Goal: Communication & Community: Answer question/provide support

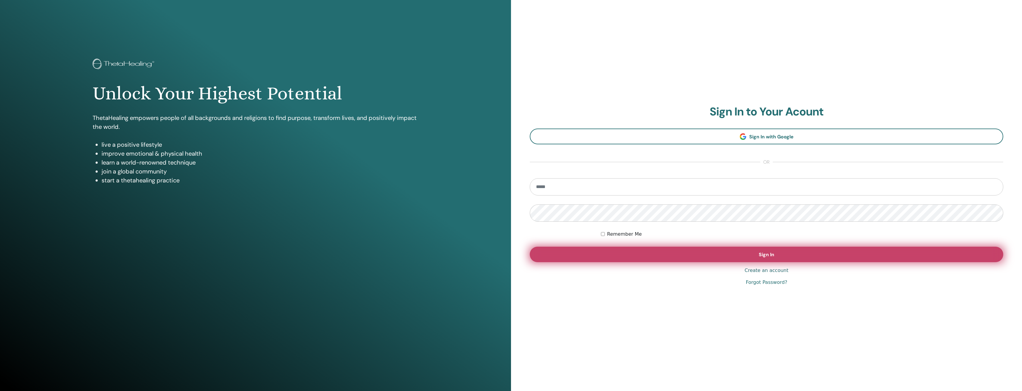
type input "**********"
click at [767, 257] on span "Sign In" at bounding box center [766, 255] width 15 height 6
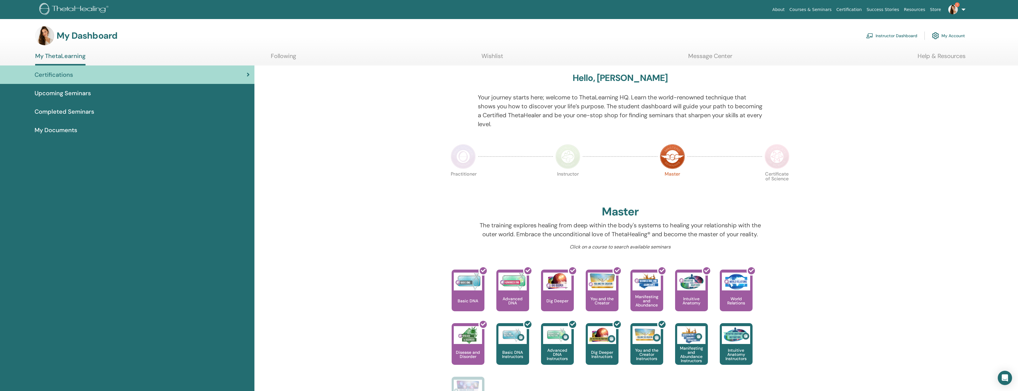
click at [958, 10] on span "1" at bounding box center [953, 9] width 14 height 5
click at [949, 100] on link "Notifications 1" at bounding box center [952, 103] width 58 height 10
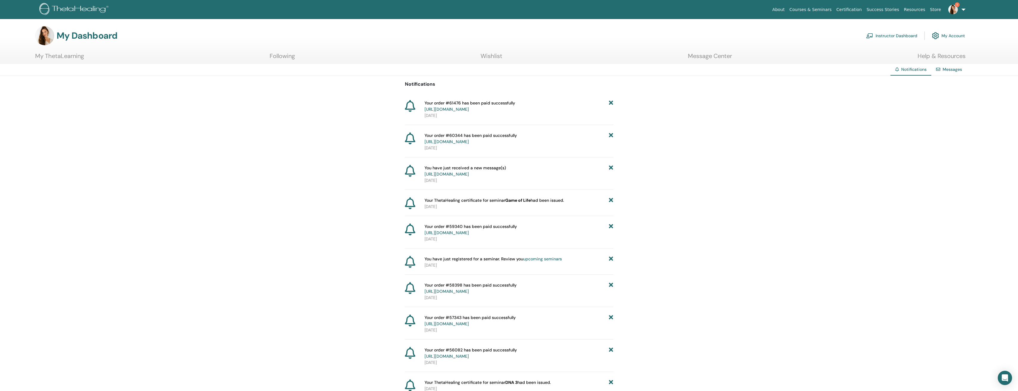
click at [964, 7] on link "1" at bounding box center [955, 9] width 24 height 19
click at [947, 112] on link "Messages" at bounding box center [952, 112] width 58 height 10
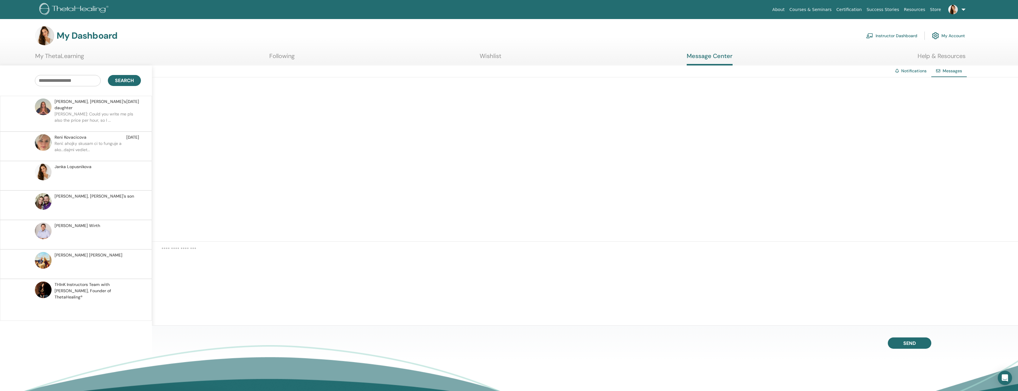
click at [92, 111] on p "[PERSON_NAME]: Could you write me pls also the price per hour, so I ..." at bounding box center [98, 120] width 86 height 18
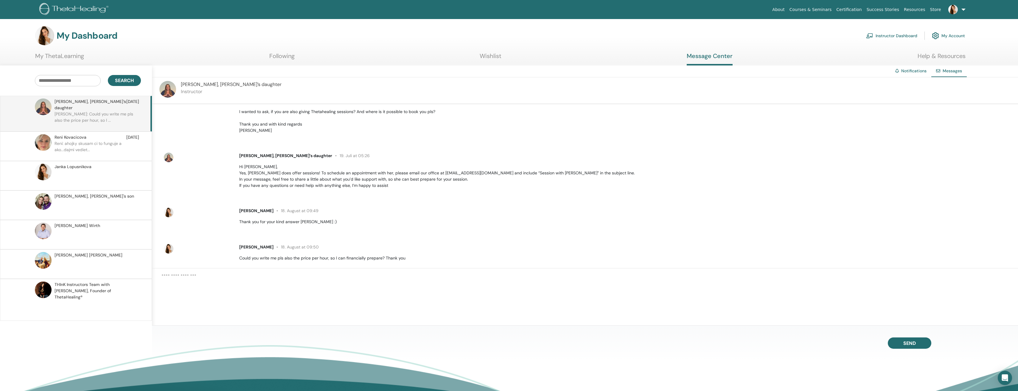
scroll to position [36, 0]
